Goal: Use online tool/utility: Utilize a website feature to perform a specific function

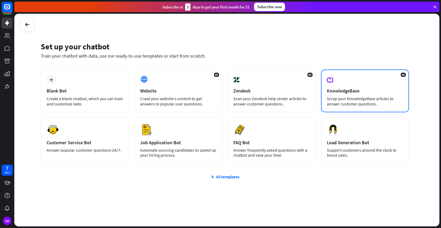
click at [368, 83] on div "AI KnowledgeBase Scrap your KnowledgeBase articles to answer customer questions." at bounding box center [365, 91] width 88 height 43
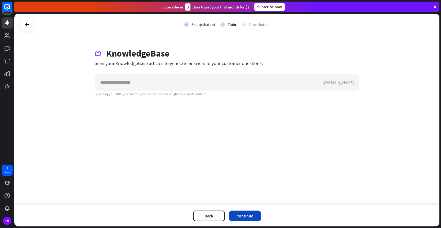
click at [246, 216] on button "Continue" at bounding box center [245, 216] width 32 height 11
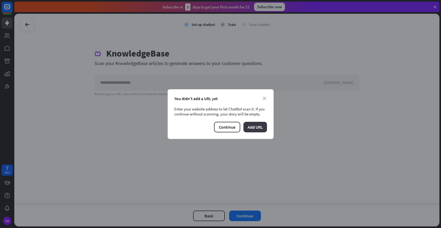
click at [252, 126] on button "Add URL" at bounding box center [255, 127] width 24 height 11
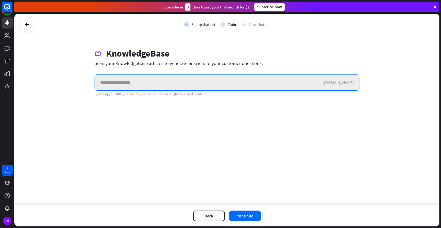
click at [141, 79] on input "text" at bounding box center [209, 83] width 228 height 16
type input "********"
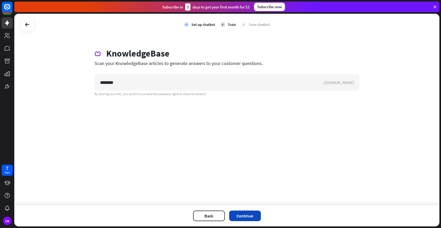
click at [250, 217] on button "Continue" at bounding box center [245, 216] width 32 height 11
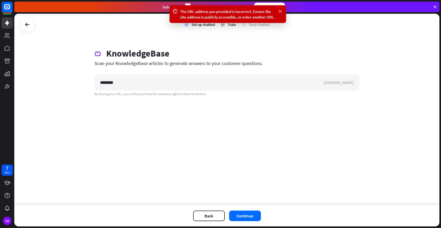
click at [280, 11] on icon at bounding box center [279, 12] width 5 height 6
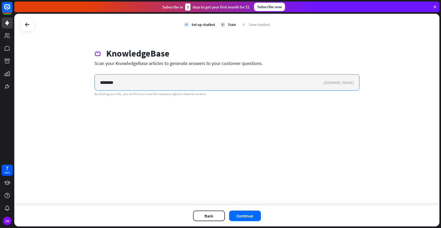
drag, startPoint x: 123, startPoint y: 82, endPoint x: 70, endPoint y: 81, distance: 52.7
click at [70, 81] on div "check Set up chatbot 2 Train 3 Tune chatbot KnowledgeBase Scan your KnowledgeBa…" at bounding box center [226, 110] width 425 height 192
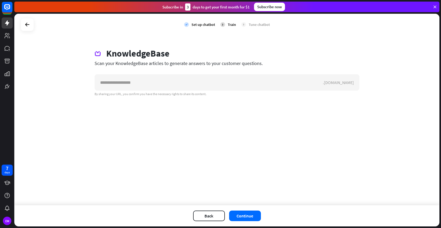
click at [435, 5] on icon at bounding box center [434, 7] width 5 height 5
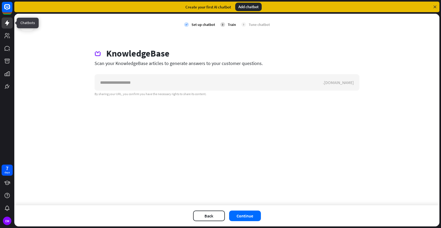
click at [4, 23] on icon at bounding box center [7, 23] width 6 height 6
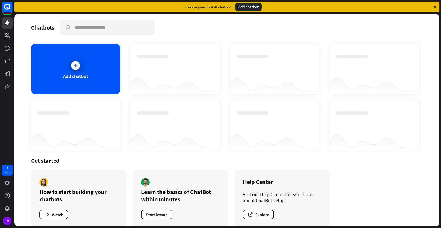
scroll to position [8, 0]
